Goal: Information Seeking & Learning: Learn about a topic

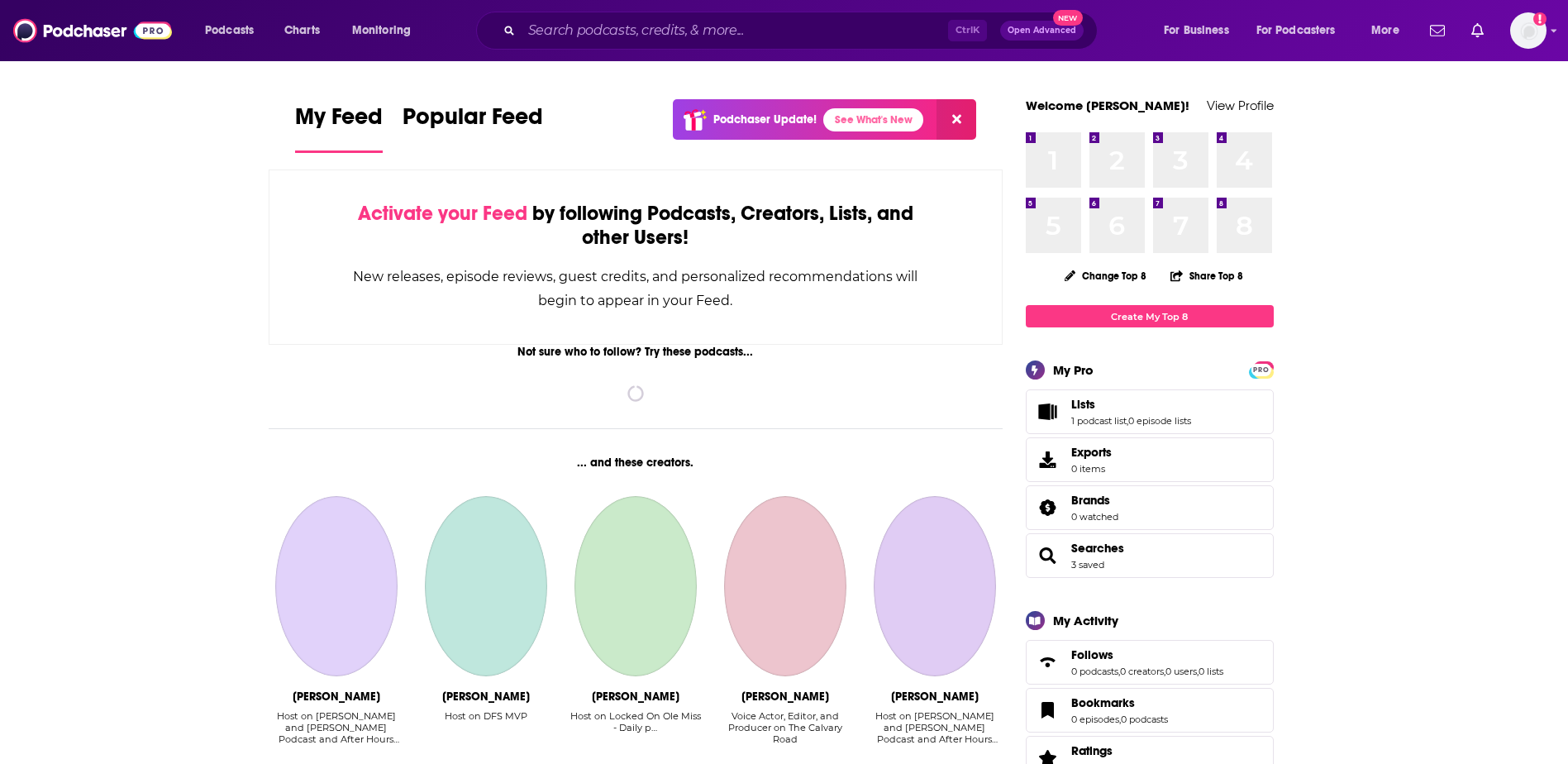
click at [551, 37] on input "Search podcasts, credits, & more..." at bounding box center [734, 30] width 427 height 27
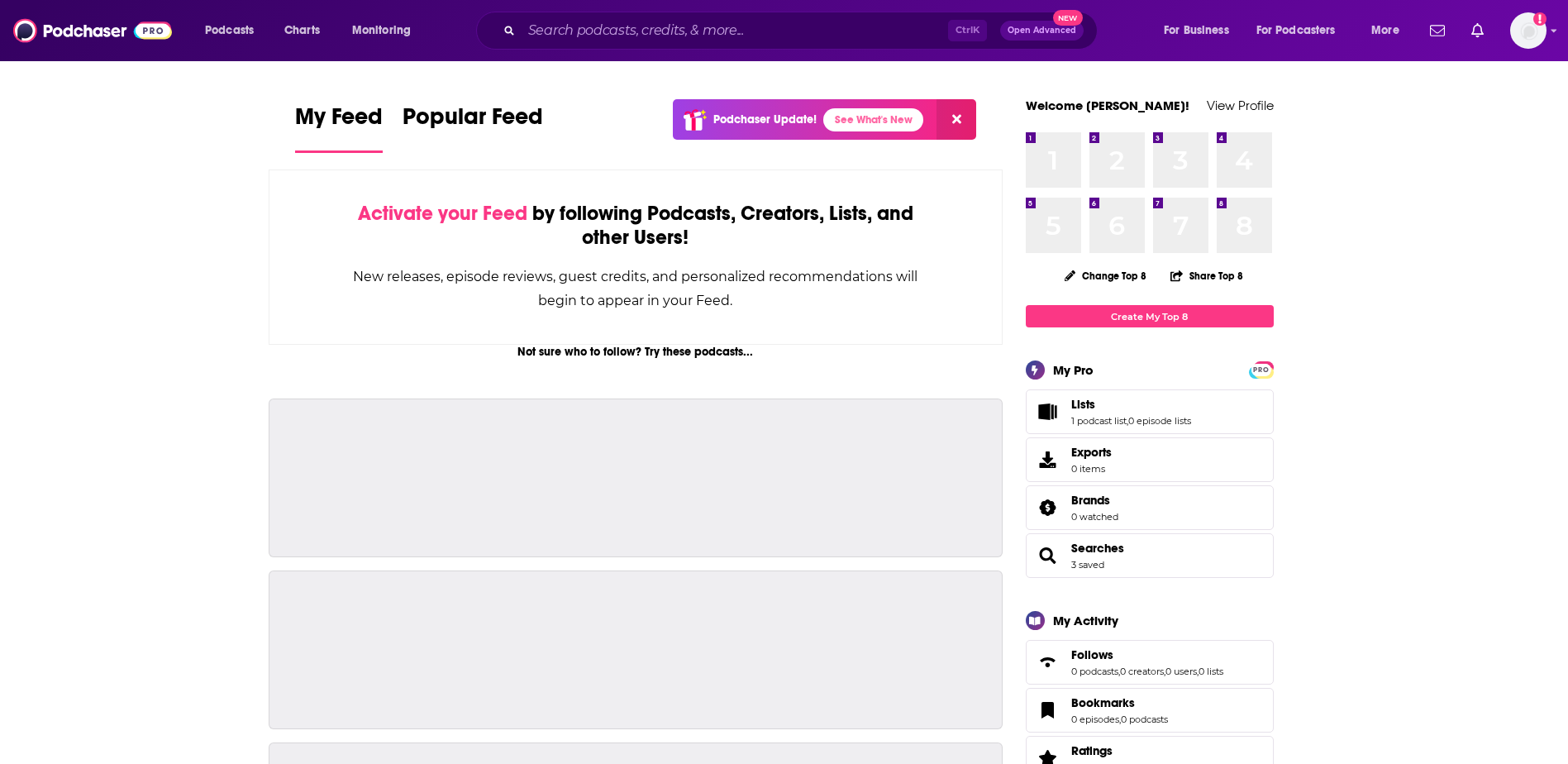
click at [521, 37] on input "Search podcasts, credits, & more..." at bounding box center [734, 30] width 427 height 27
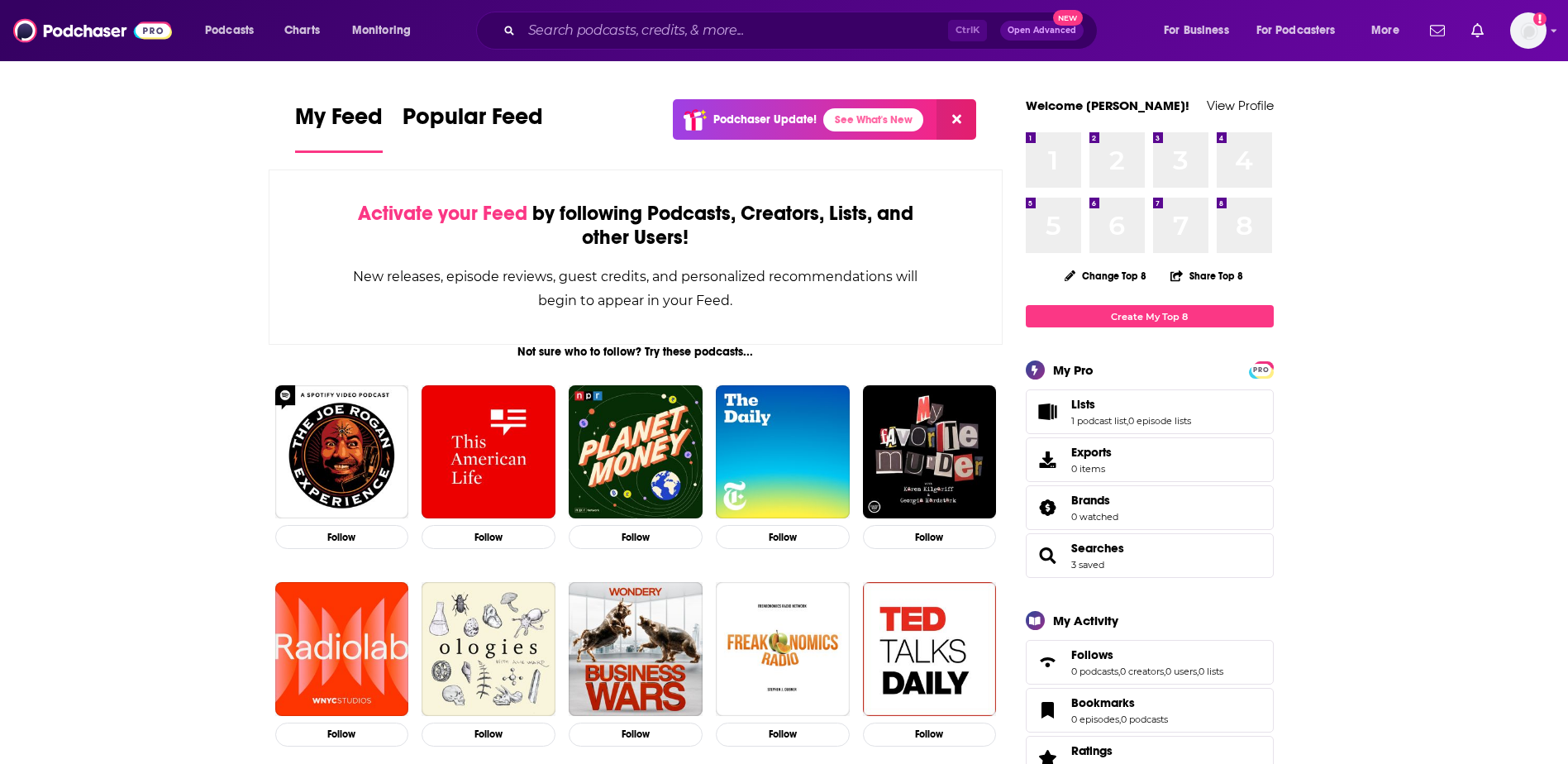
click at [552, 33] on input "Search podcasts, credits, & more..." at bounding box center [734, 30] width 427 height 27
click at [815, 32] on input "Search podcasts, credits, & more..." at bounding box center [734, 30] width 427 height 27
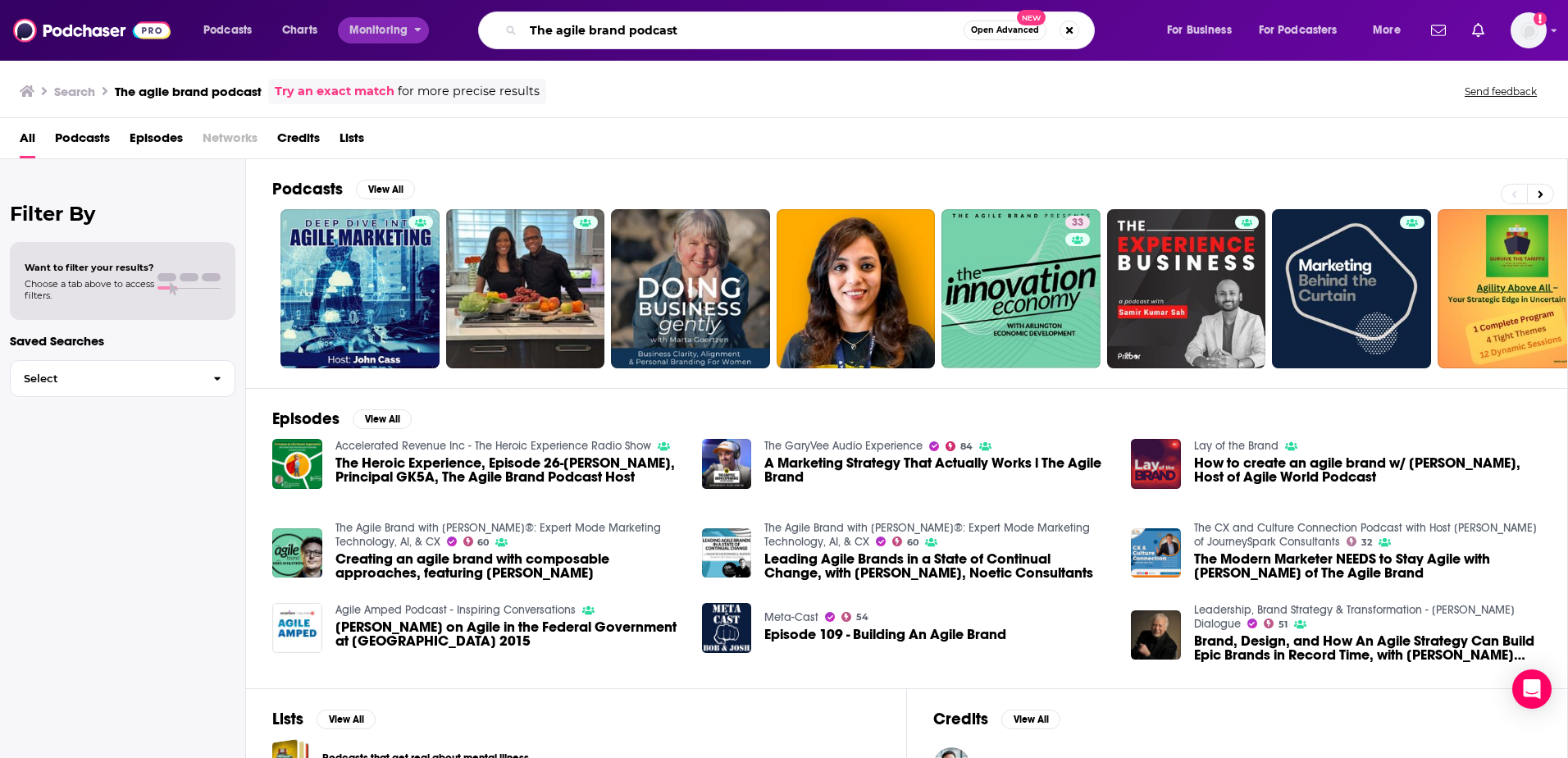
drag, startPoint x: 788, startPoint y: 33, endPoint x: 352, endPoint y: 33, distance: 436.0
click at [352, 33] on div "Podcasts Charts Monitoring The agile brand podcast Open Advanced New For Busine…" at bounding box center [804, 31] width 1224 height 38
type input "[PERSON_NAME]"
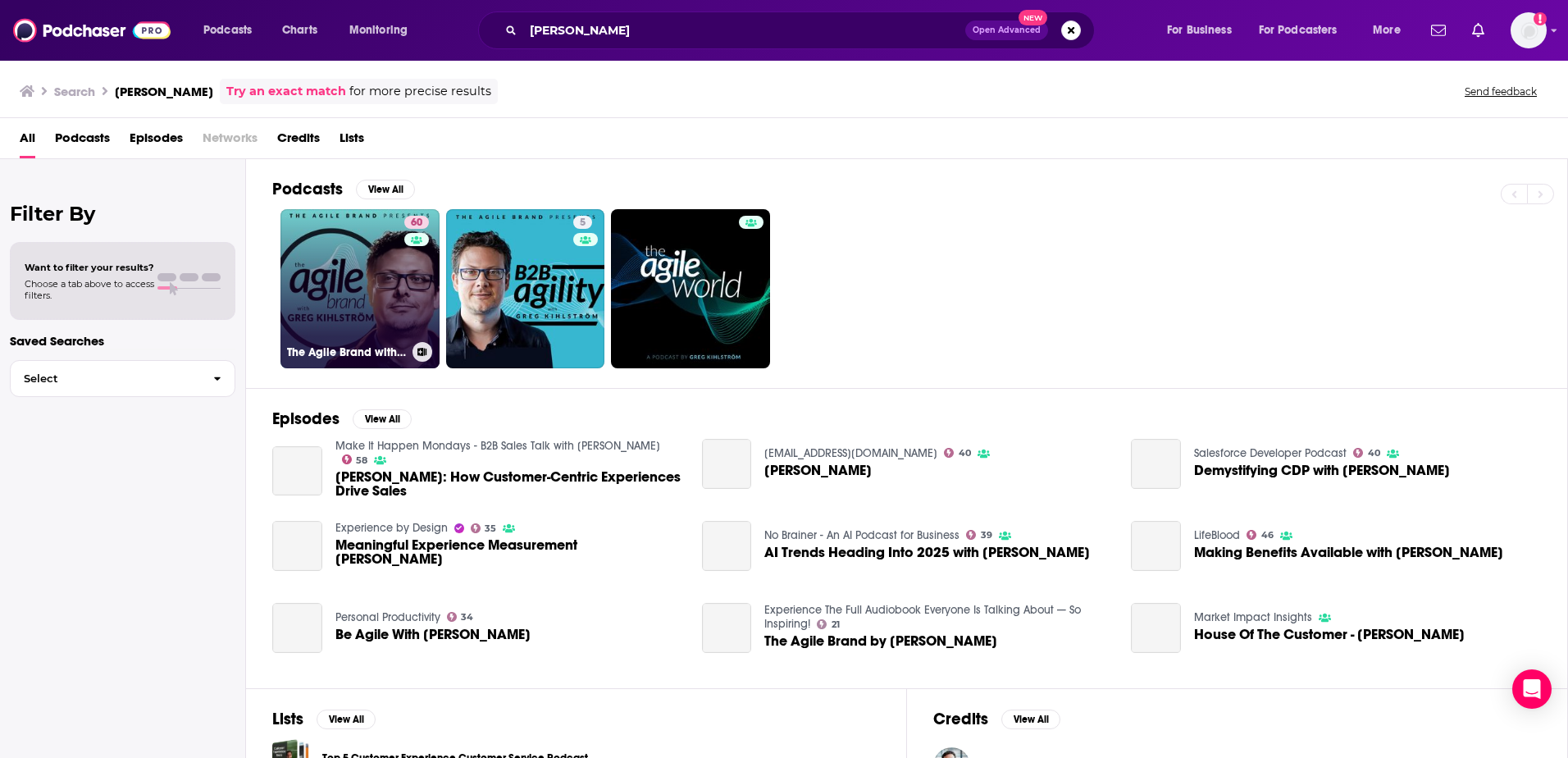
click at [382, 289] on link "60 The Agile Brand with [PERSON_NAME]®: Expert Mode Marketing Technology, AI, &…" at bounding box center [359, 288] width 159 height 159
